Goal: Use online tool/utility: Utilize a website feature to perform a specific function

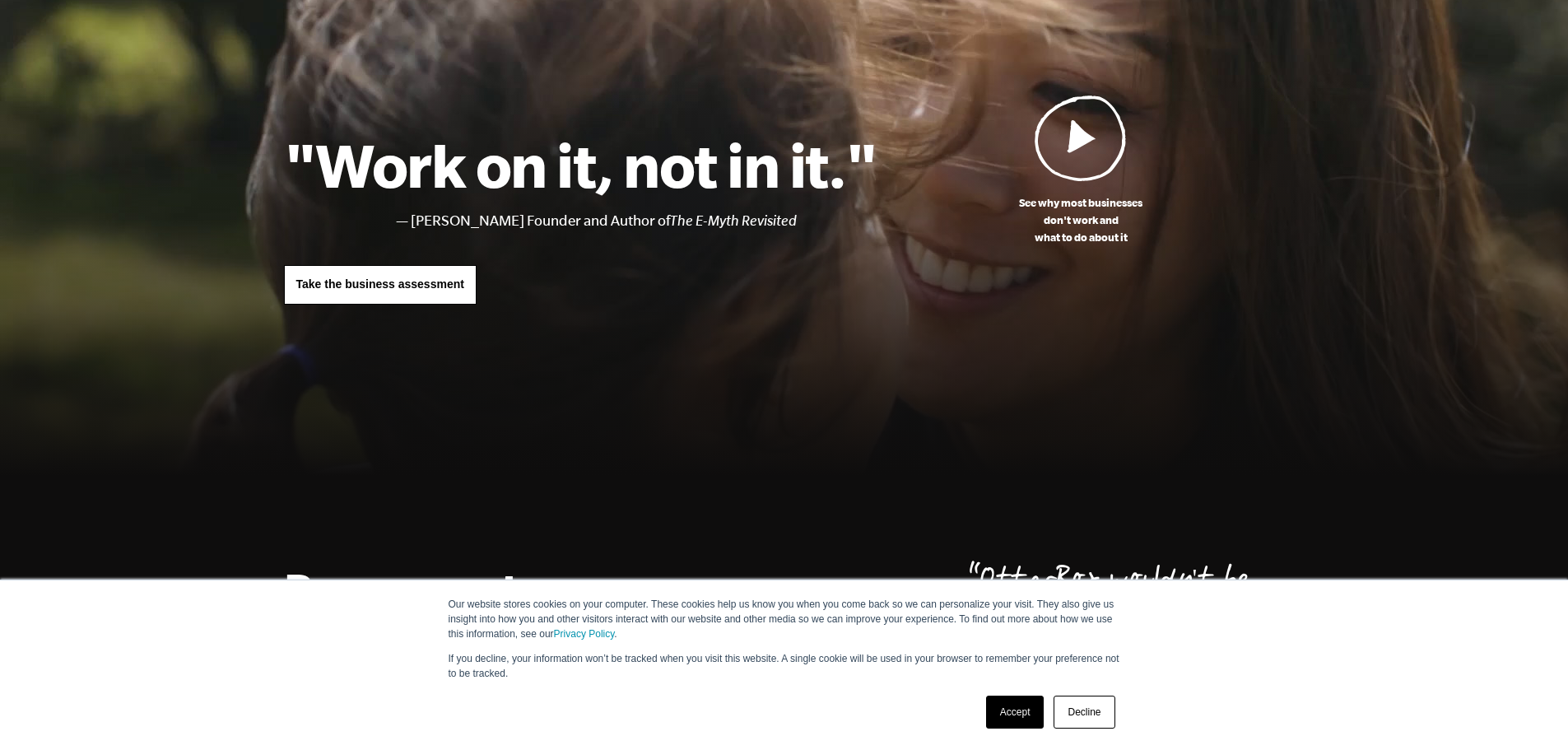
scroll to position [247, 0]
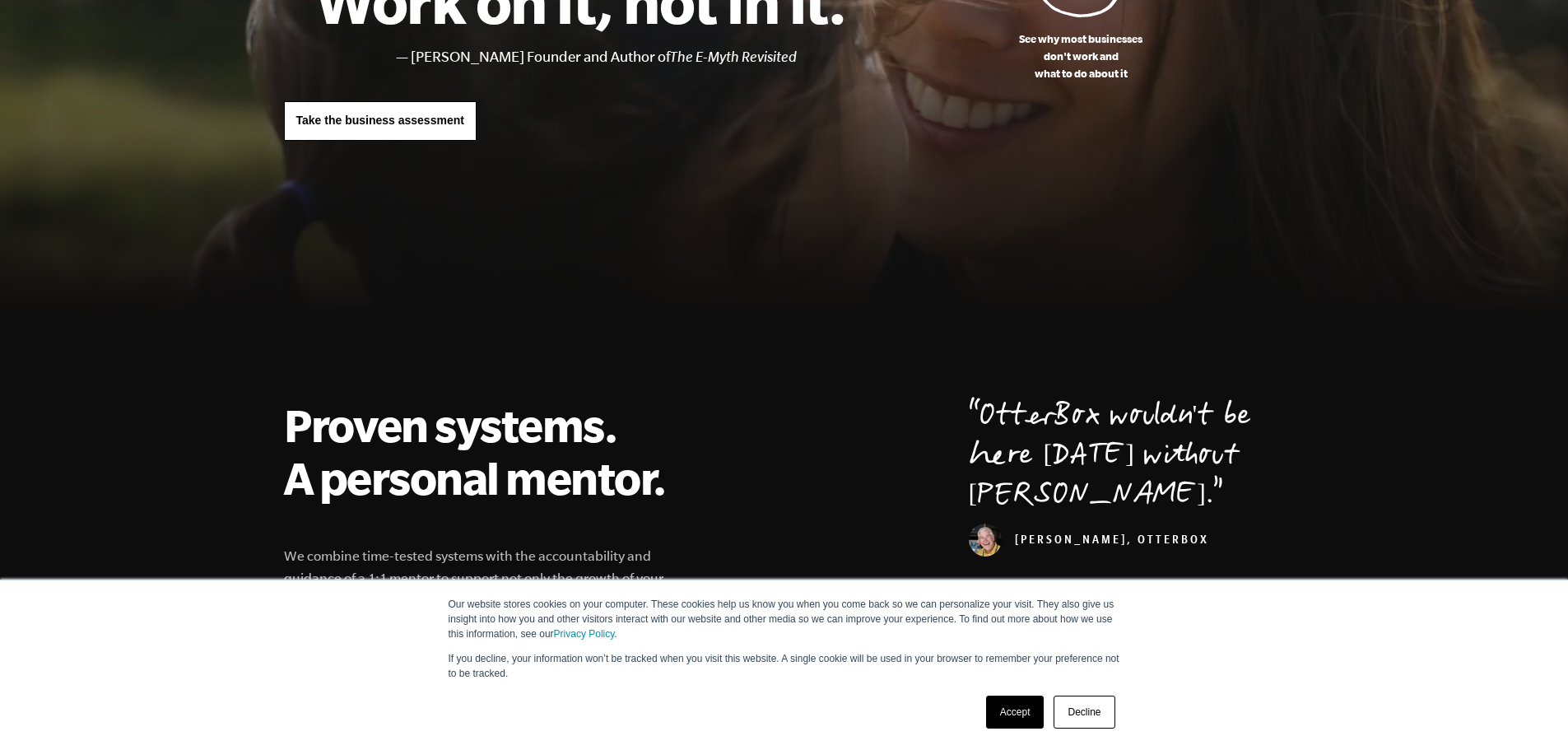
click at [1028, 712] on link "Accept" at bounding box center [1015, 711] width 59 height 33
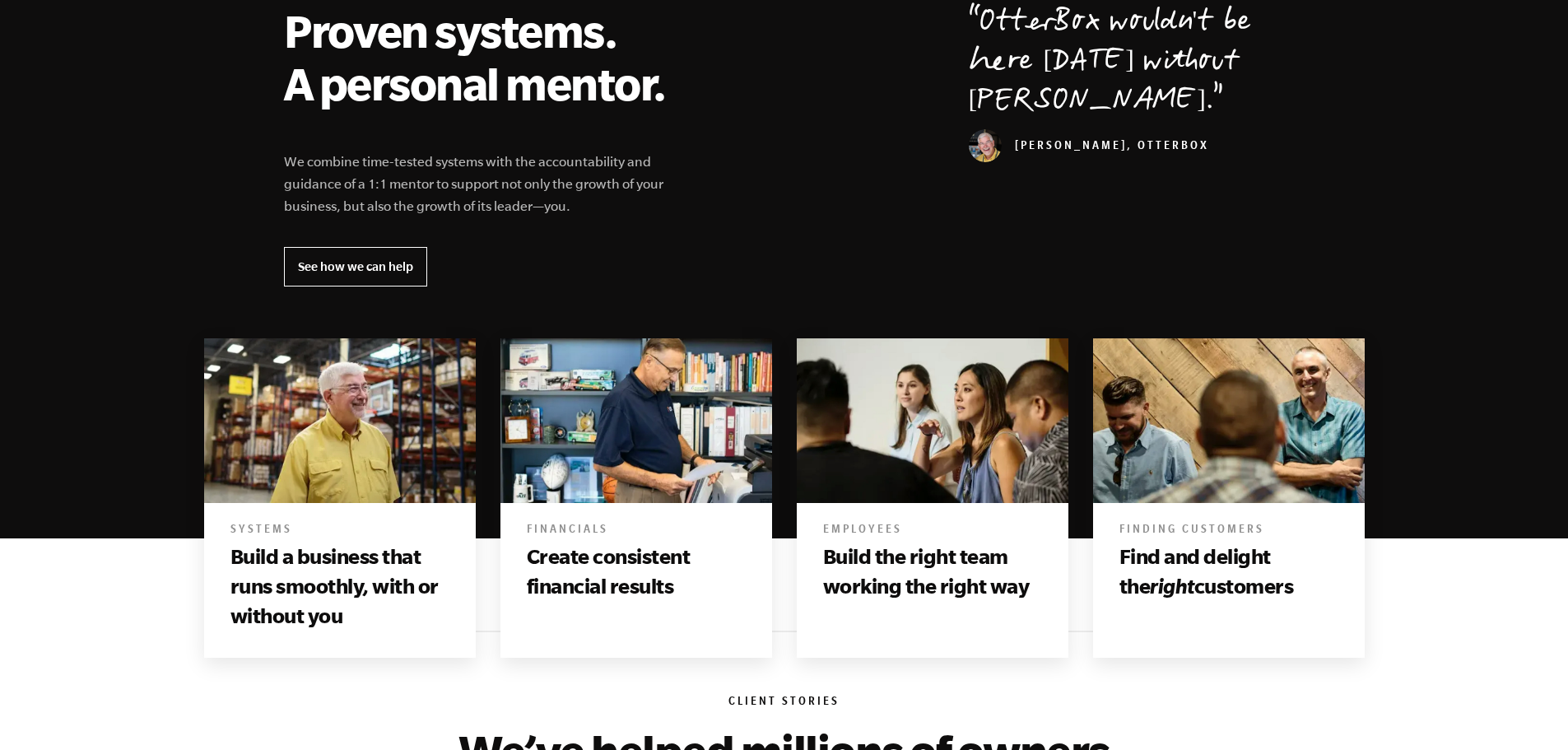
scroll to position [823, 0]
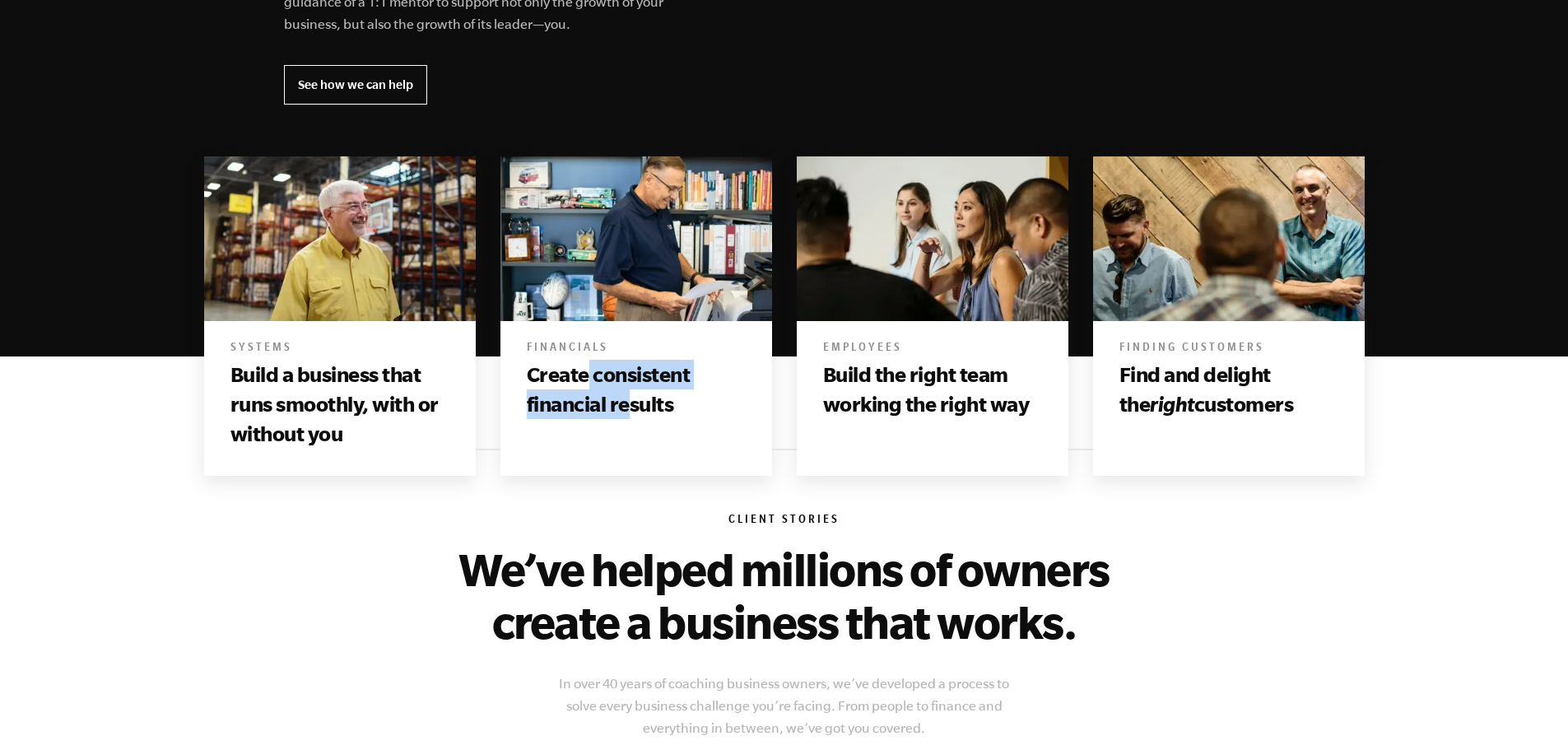
drag, startPoint x: 584, startPoint y: 374, endPoint x: 627, endPoint y: 404, distance: 52.4
click at [627, 404] on h3 "Create consistent financial results" at bounding box center [635, 390] width 218 height 60
click at [630, 403] on h3 "Create consistent financial results" at bounding box center [635, 390] width 218 height 60
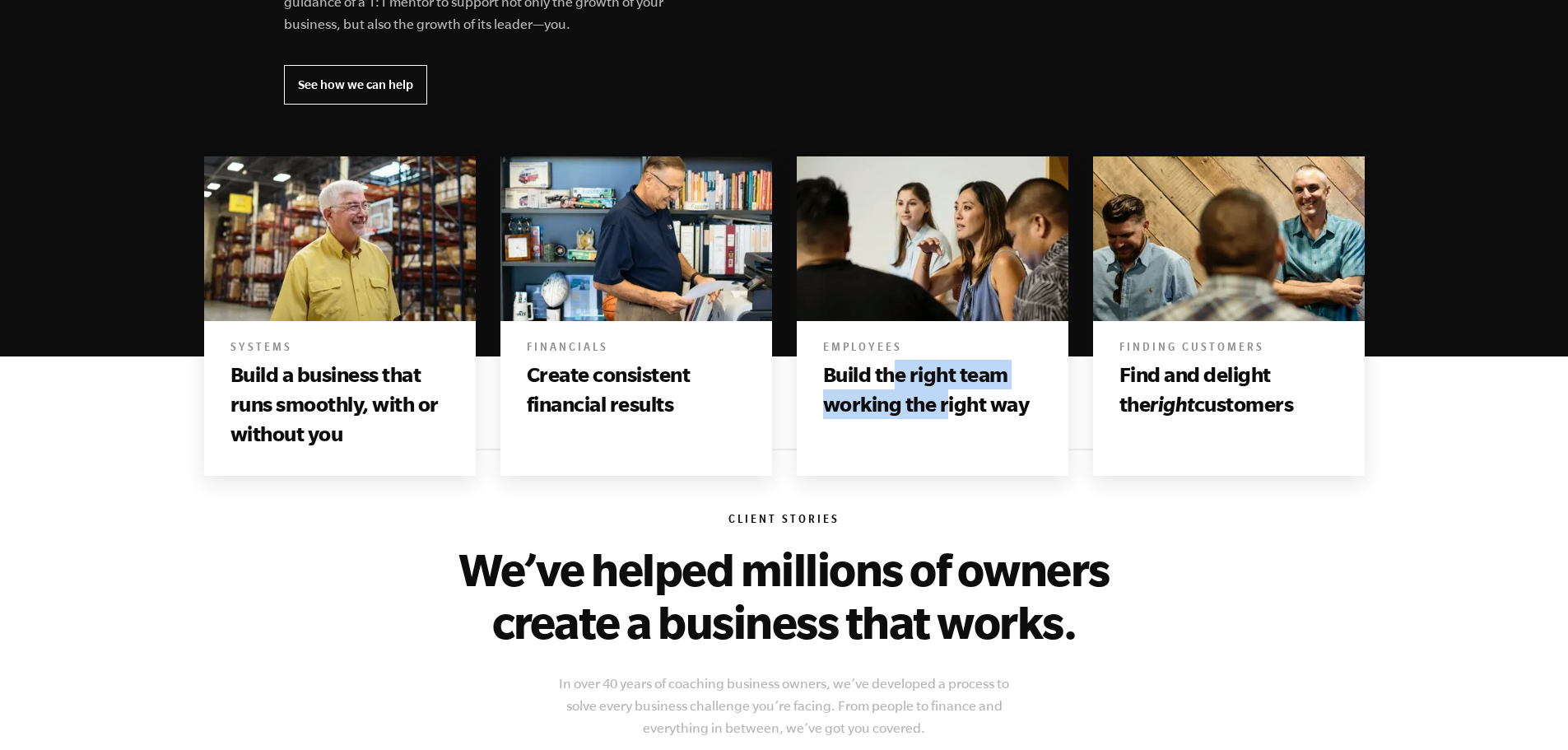
drag, startPoint x: 893, startPoint y: 371, endPoint x: 944, endPoint y: 412, distance: 65.4
click at [944, 412] on h3 "Build the right team working the right way" at bounding box center [932, 390] width 218 height 60
click at [946, 412] on h3 "Build the right team working the right way" at bounding box center [932, 390] width 218 height 60
click at [947, 412] on h3 "Build the right team working the right way" at bounding box center [932, 390] width 218 height 60
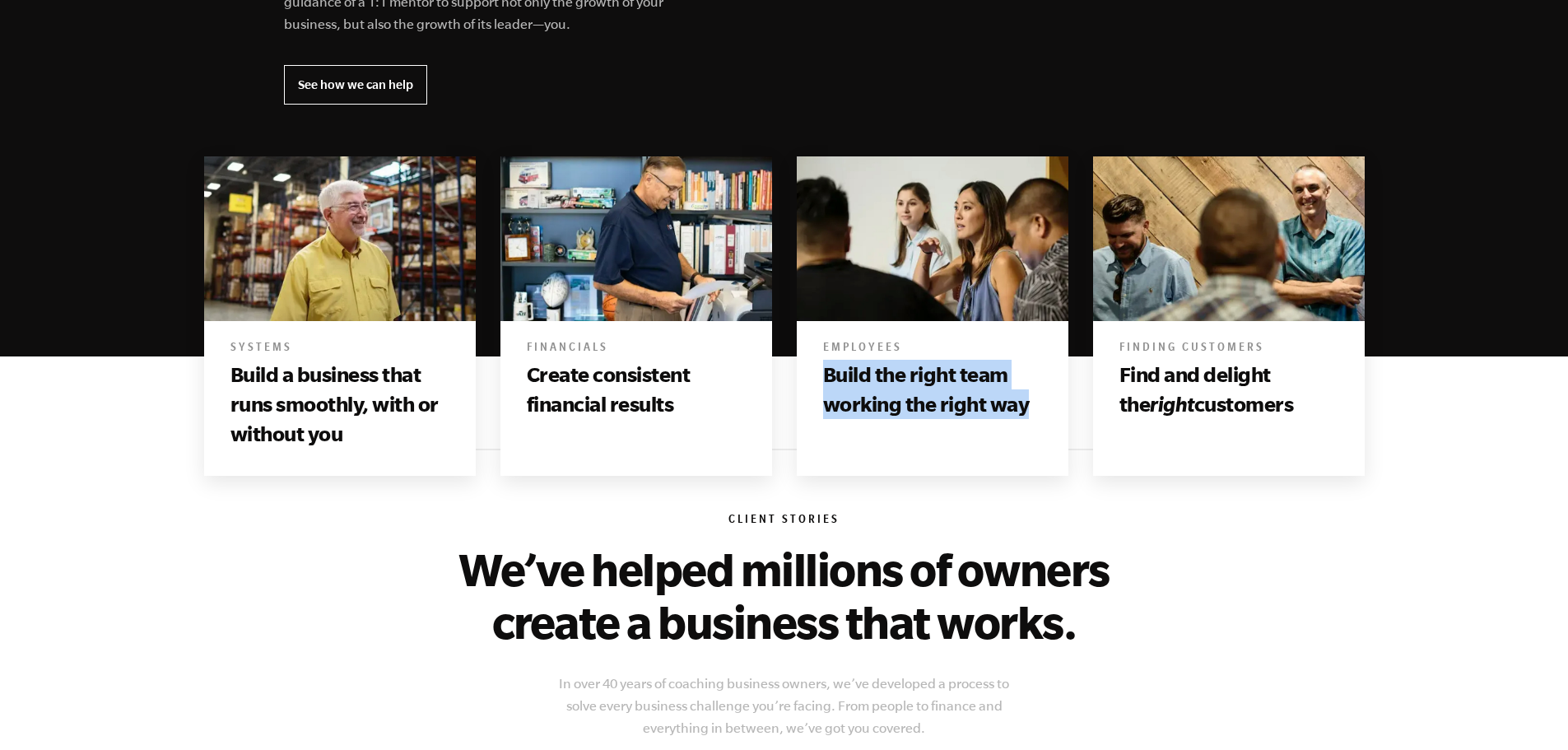
click at [959, 408] on h3 "Build the right team working the right way" at bounding box center [932, 390] width 218 height 60
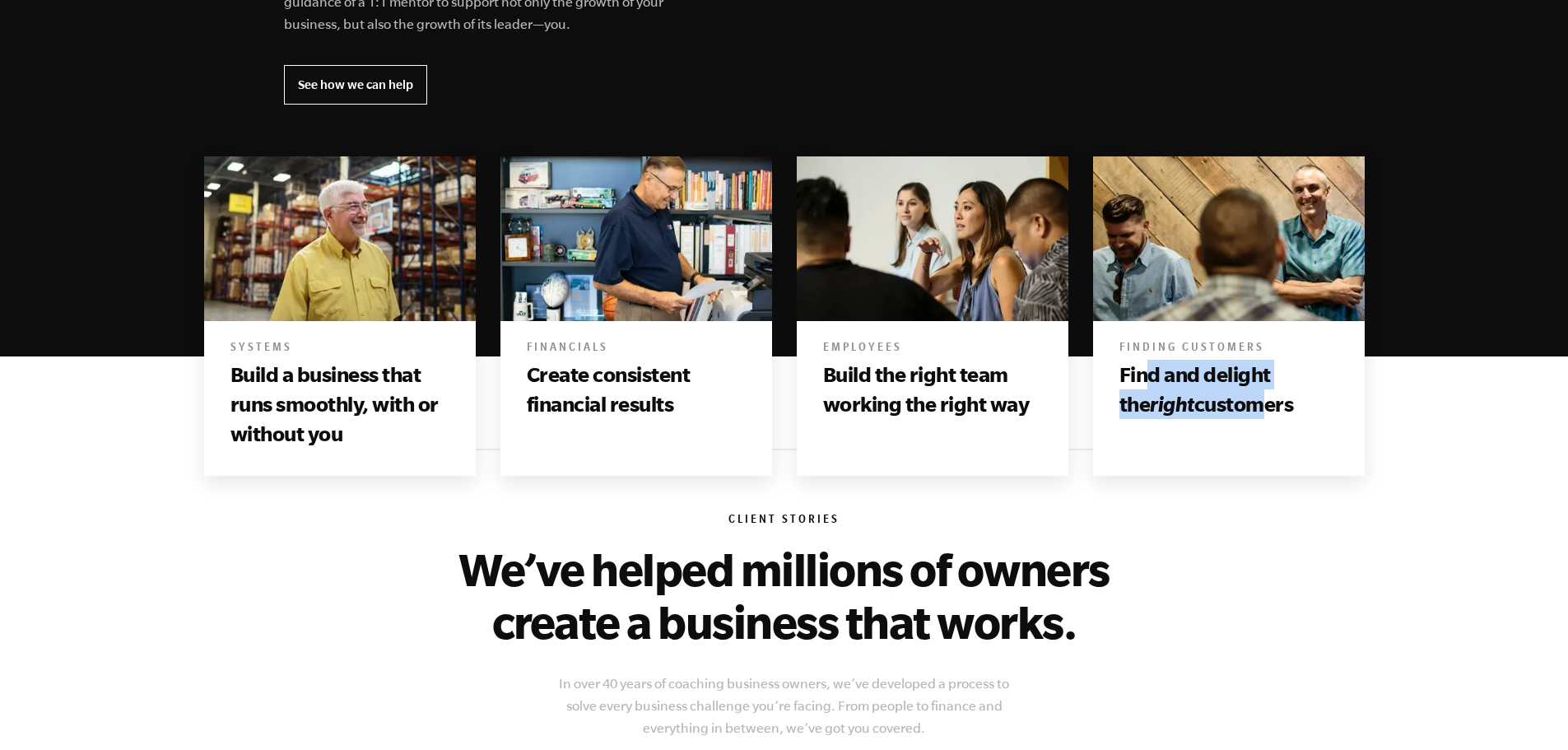
drag, startPoint x: 1180, startPoint y: 377, endPoint x: 1224, endPoint y: 404, distance: 51.6
click at [1224, 404] on h3 "Find and delight the right customers" at bounding box center [1228, 390] width 218 height 60
click at [1208, 382] on h3 "Find and delight the right customers" at bounding box center [1228, 390] width 218 height 60
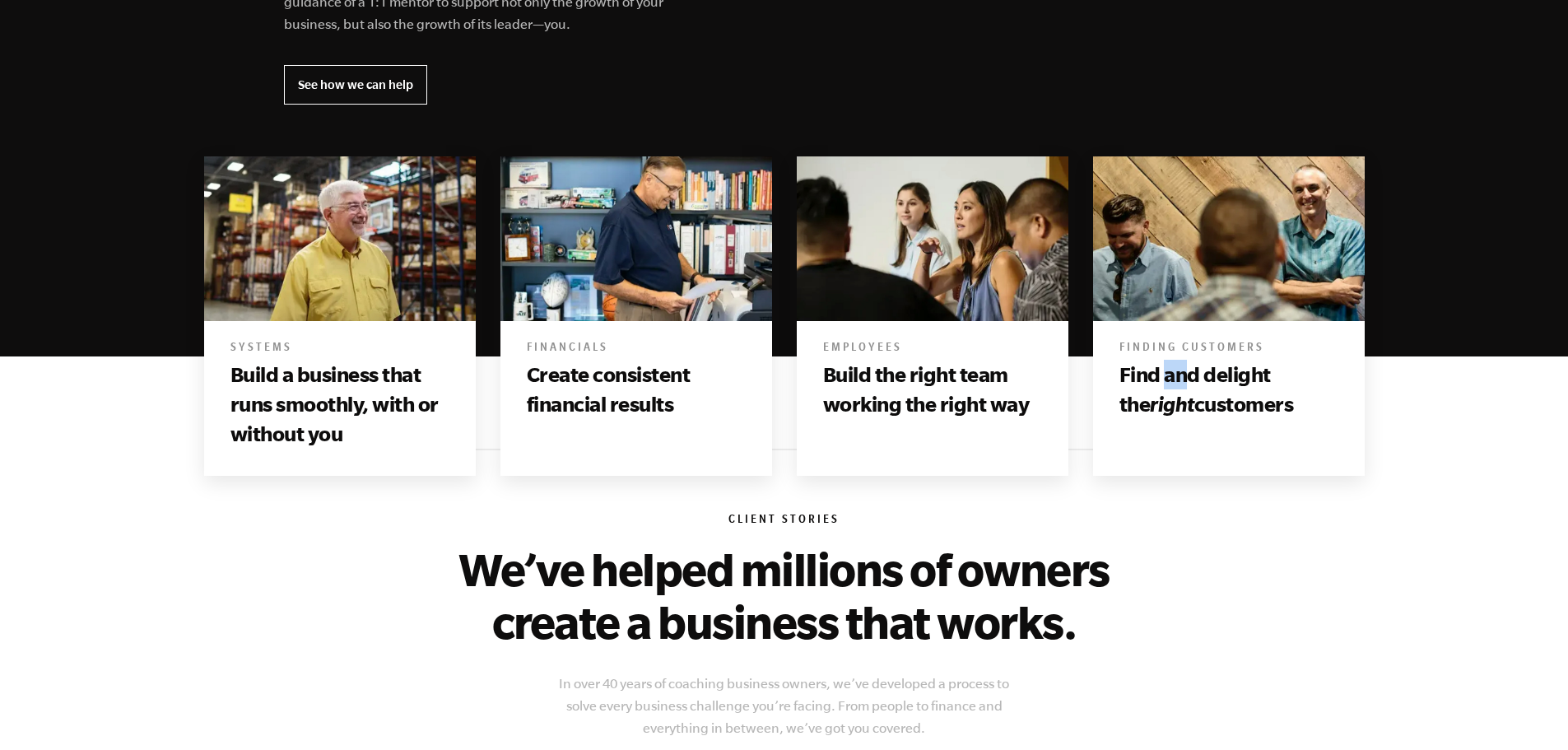
drag, startPoint x: 1164, startPoint y: 380, endPoint x: 1185, endPoint y: 383, distance: 21.2
click at [1185, 383] on h3 "Find and delight the right customers" at bounding box center [1228, 390] width 218 height 60
click at [1181, 397] on h3 "Find and delight the right customers" at bounding box center [1228, 390] width 218 height 60
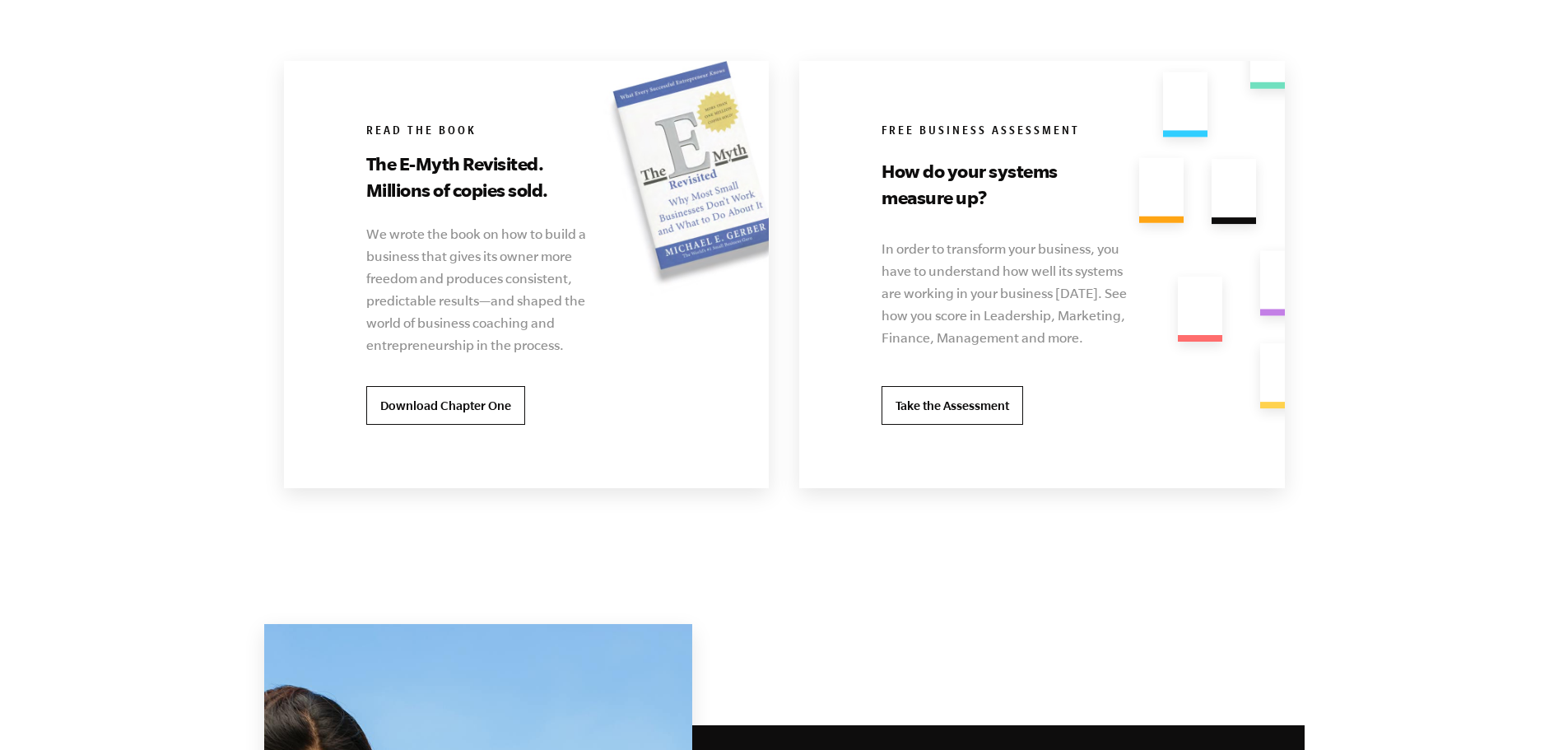
scroll to position [3209, 0]
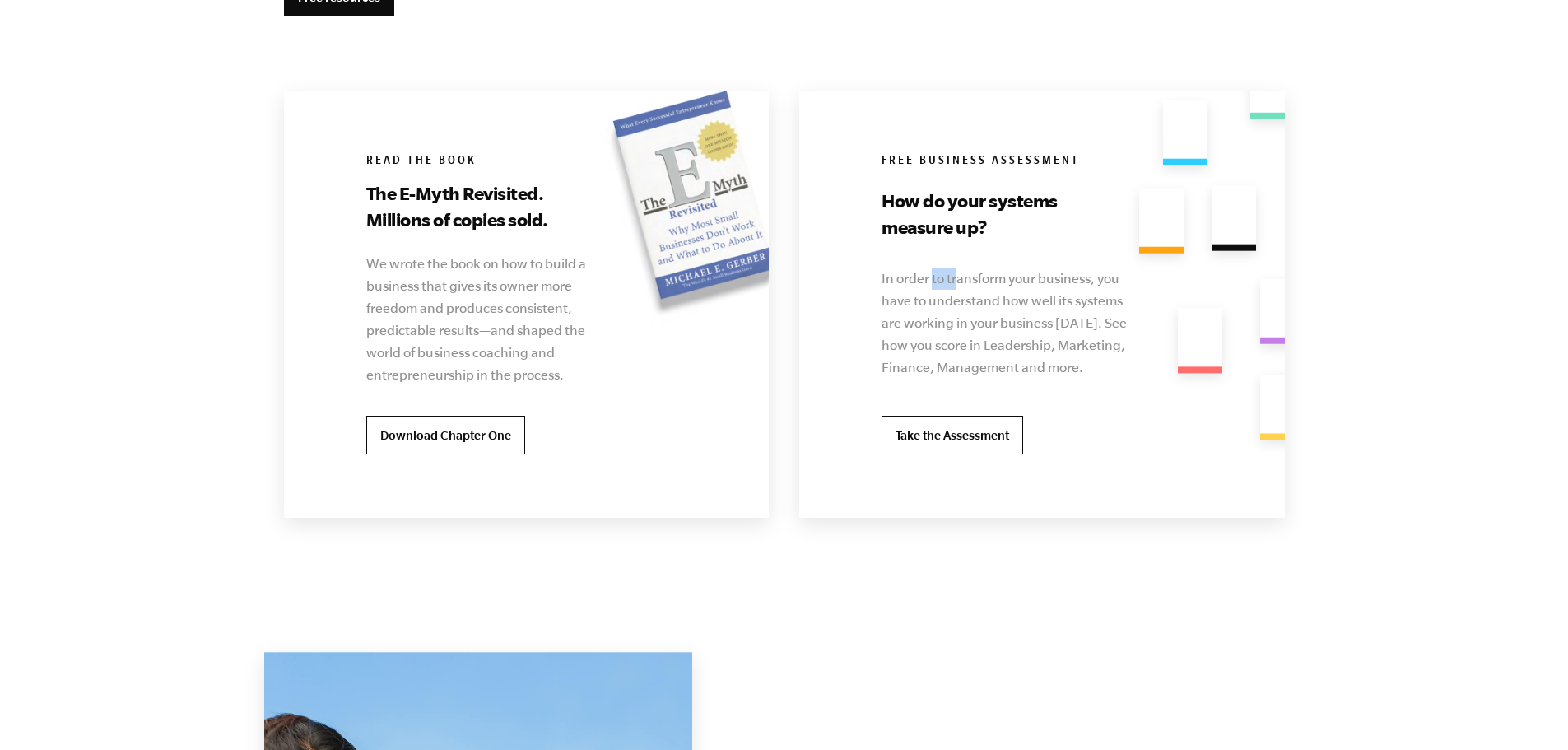
drag, startPoint x: 932, startPoint y: 276, endPoint x: 954, endPoint y: 275, distance: 22.0
click at [954, 275] on p "In order to transform your business, you have to understand how well its system…" at bounding box center [1007, 322] width 252 height 111
click at [964, 279] on p "In order to transform your business, you have to understand how well its system…" at bounding box center [1007, 322] width 252 height 111
drag, startPoint x: 954, startPoint y: 289, endPoint x: 979, endPoint y: 310, distance: 32.6
click at [979, 310] on p "In order to transform your business, you have to understand how well its system…" at bounding box center [1007, 322] width 252 height 111
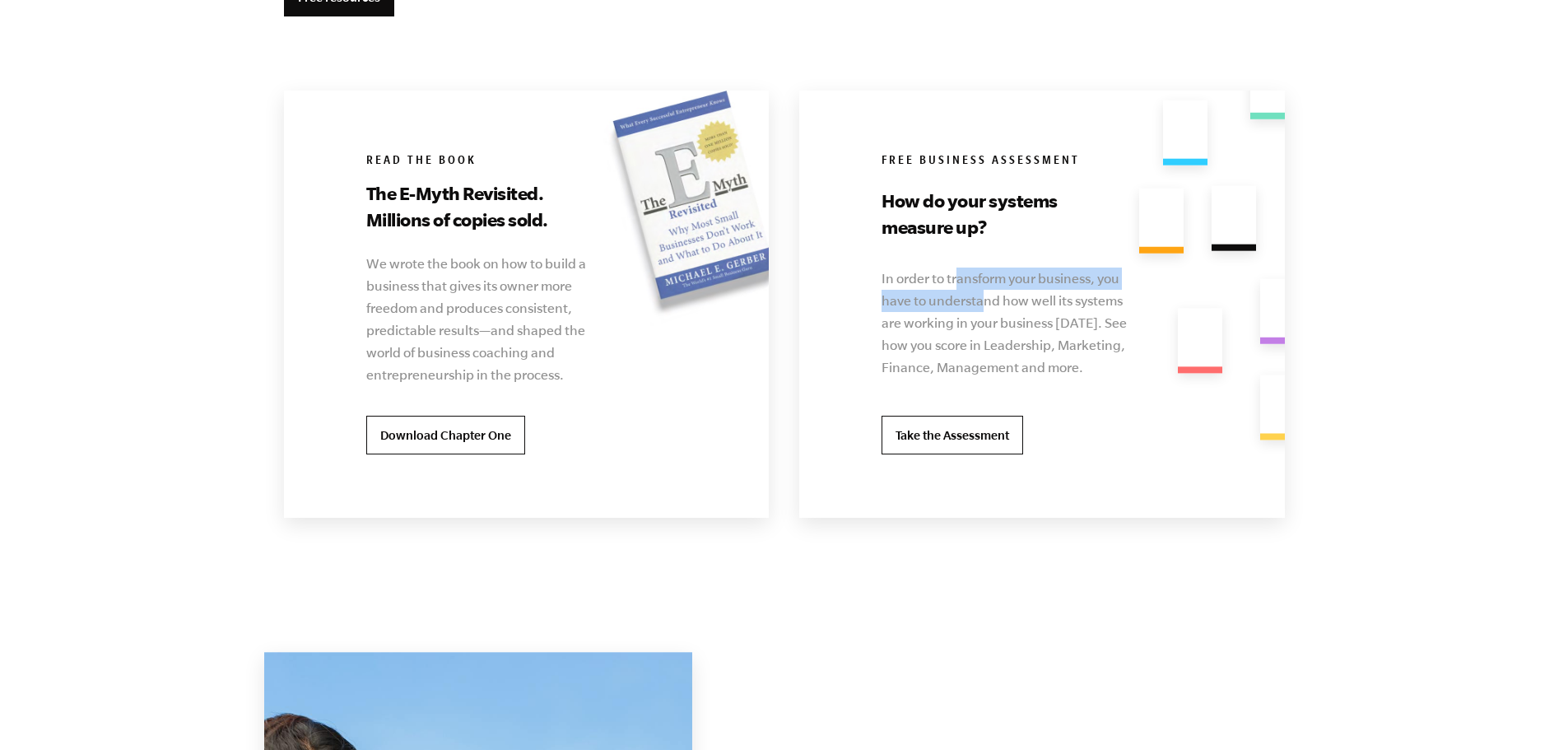
click at [979, 310] on p "In order to transform your business, you have to understand how well its system…" at bounding box center [1007, 322] width 252 height 111
drag, startPoint x: 973, startPoint y: 324, endPoint x: 952, endPoint y: 326, distance: 21.1
click at [956, 327] on p "In order to transform your business, you have to understand how well its system…" at bounding box center [1007, 322] width 252 height 111
click at [950, 325] on p "In order to transform your business, you have to understand how well its system…" at bounding box center [1007, 322] width 252 height 111
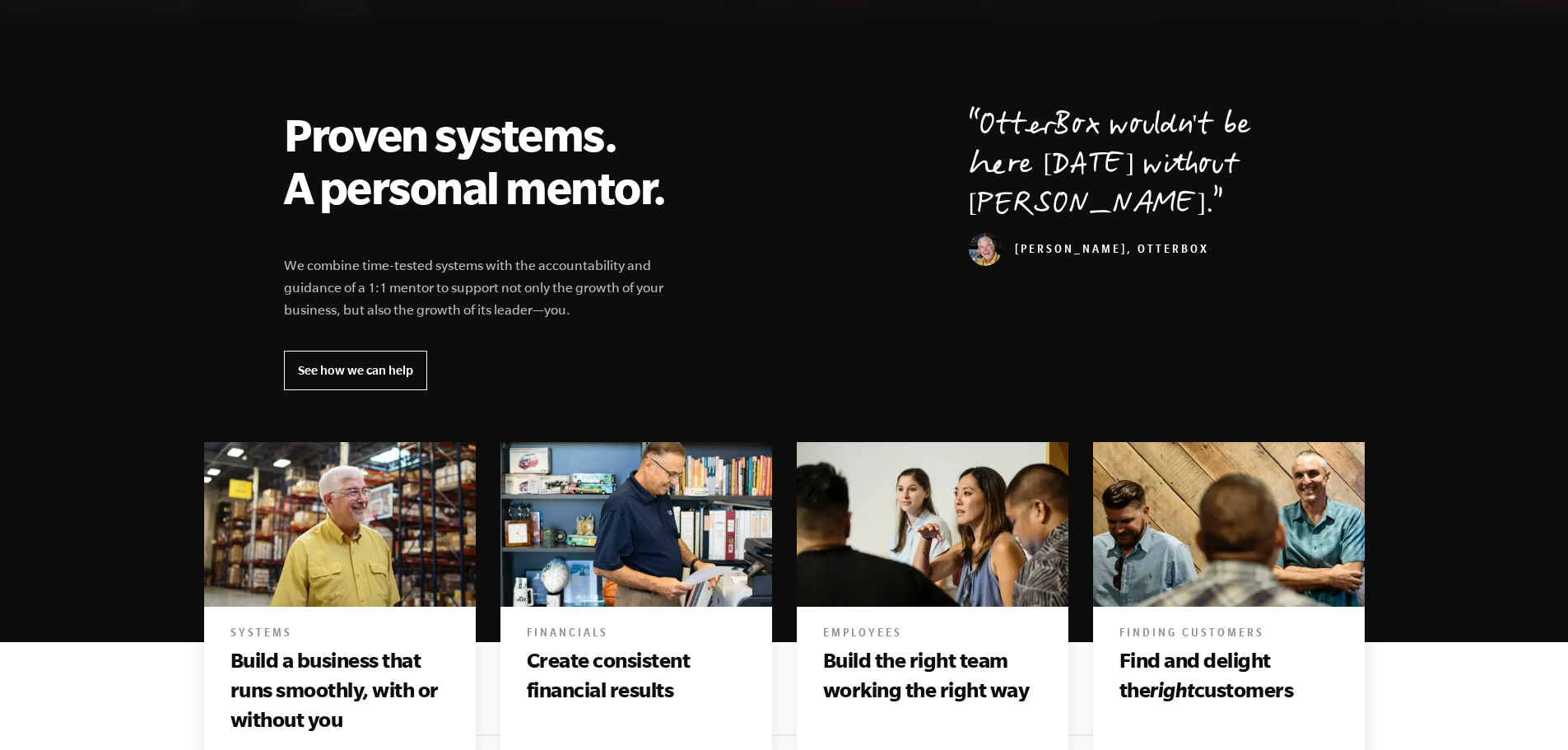
scroll to position [0, 0]
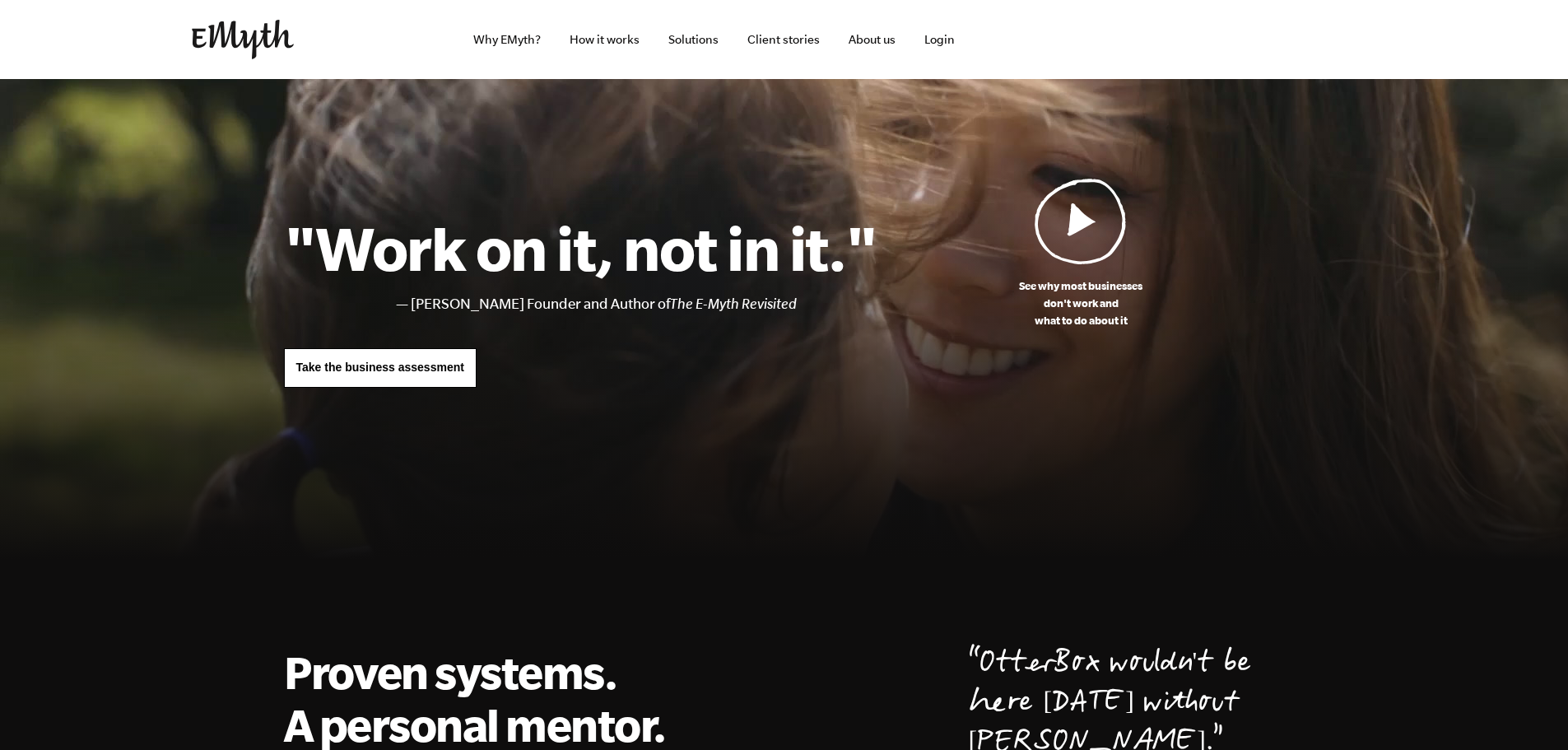
click at [382, 362] on span "Take the business assessment" at bounding box center [380, 366] width 168 height 13
